Goal: Task Accomplishment & Management: Use online tool/utility

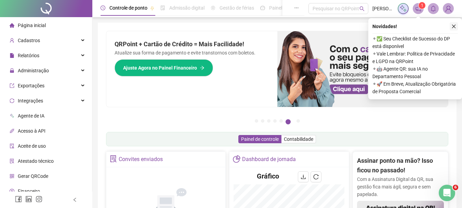
click at [454, 25] on icon "close" at bounding box center [454, 26] width 5 height 5
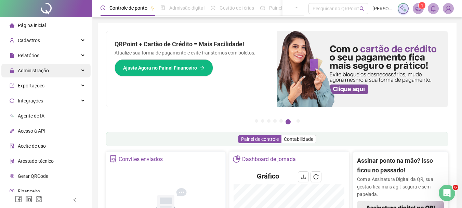
click at [79, 69] on div "Administração" at bounding box center [45, 71] width 89 height 14
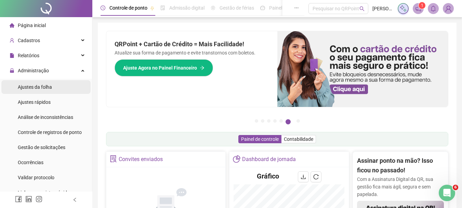
click at [43, 87] on span "Ajustes da folha" at bounding box center [35, 86] width 34 height 5
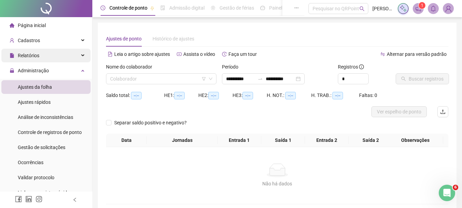
click at [78, 53] on div "Relatórios" at bounding box center [45, 56] width 89 height 14
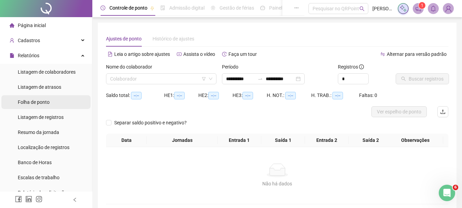
click at [45, 101] on span "Folha de ponto" at bounding box center [34, 101] width 32 height 5
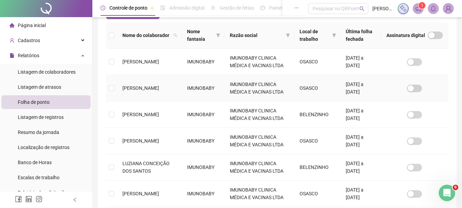
scroll to position [2, 0]
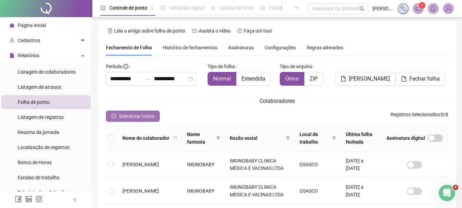
click at [131, 118] on span "Selecionar todos" at bounding box center [136, 116] width 35 height 8
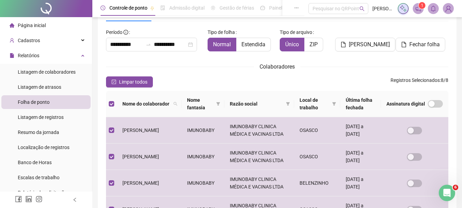
scroll to position [0, 0]
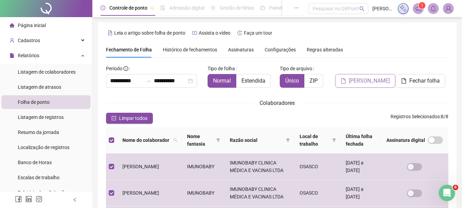
click at [374, 81] on span "[PERSON_NAME]" at bounding box center [369, 81] width 41 height 8
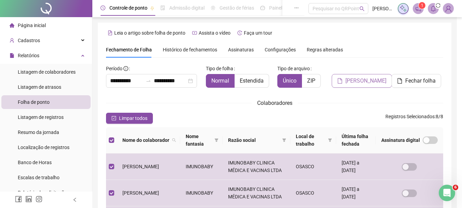
scroll to position [36, 0]
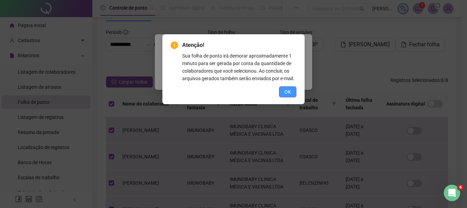
click at [289, 91] on span "OK" at bounding box center [288, 92] width 6 height 8
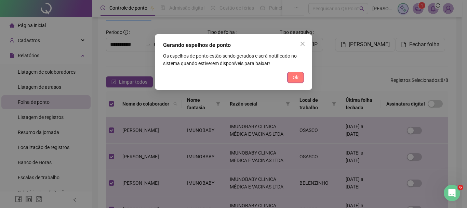
click at [296, 77] on span "Ok" at bounding box center [296, 78] width 6 height 8
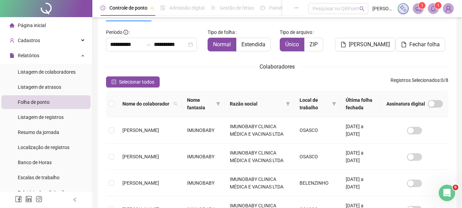
click at [433, 9] on icon "bell" at bounding box center [433, 8] width 6 height 6
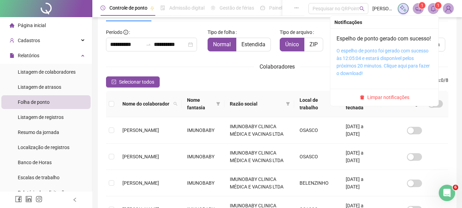
click at [362, 72] on link "O espelho de ponto foi gerado com sucesso às 12:05:04 e estará disponível pelos…" at bounding box center [383, 62] width 93 height 28
